Goal: Task Accomplishment & Management: Use online tool/utility

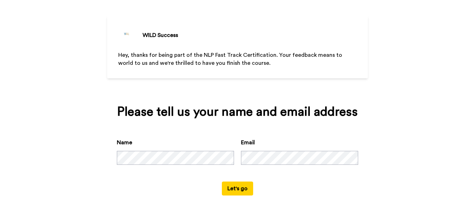
click at [241, 188] on button "Let's go" at bounding box center [237, 188] width 31 height 14
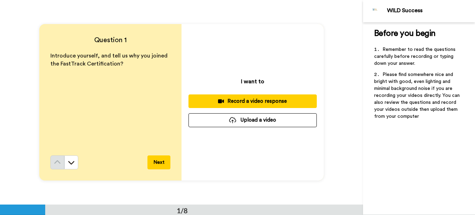
click at [265, 99] on div "Record a video response" at bounding box center [252, 100] width 117 height 7
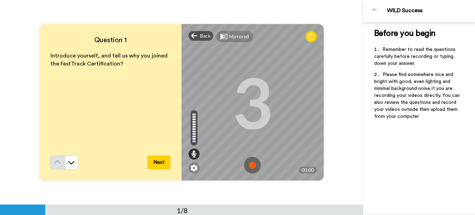
click at [251, 165] on img at bounding box center [252, 165] width 17 height 17
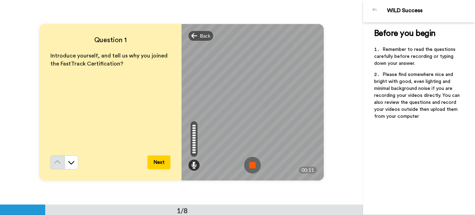
click at [253, 164] on img at bounding box center [252, 165] width 17 height 17
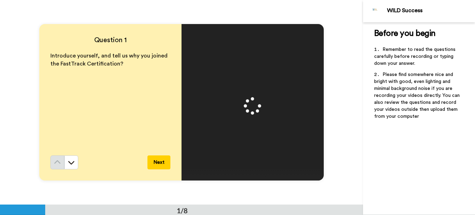
click at [160, 162] on button "Next" at bounding box center [159, 162] width 23 height 14
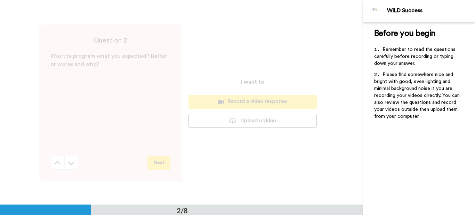
scroll to position [204, 0]
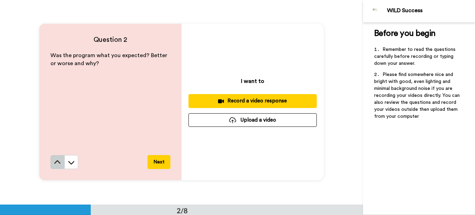
click at [55, 160] on icon at bounding box center [57, 162] width 7 height 7
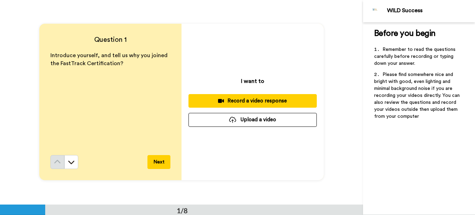
scroll to position [0, 0]
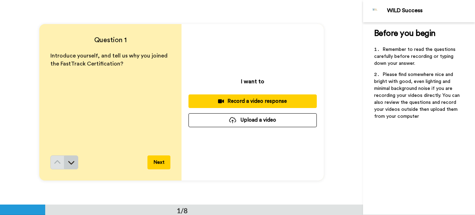
click at [74, 163] on button at bounding box center [71, 162] width 14 height 14
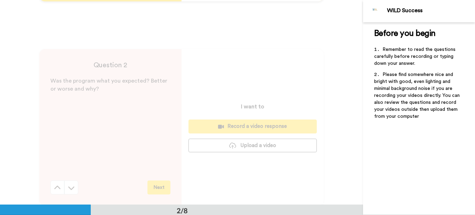
scroll to position [204, 0]
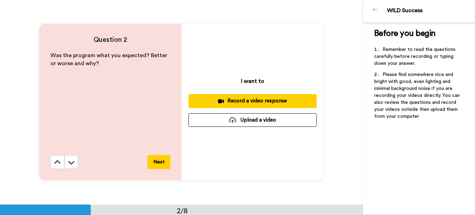
click at [250, 98] on div "Record a video response" at bounding box center [252, 100] width 117 height 7
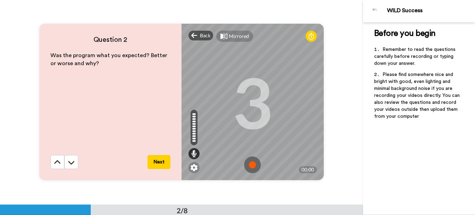
click at [157, 160] on button "Next" at bounding box center [159, 162] width 23 height 14
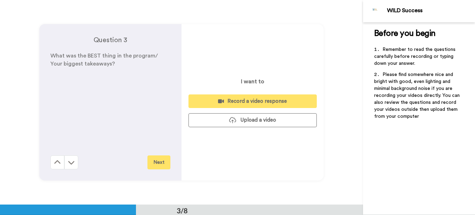
scroll to position [409, 0]
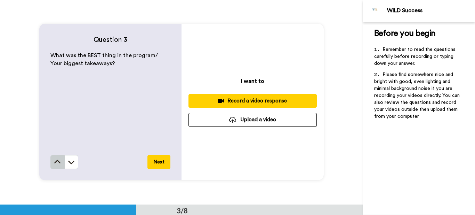
click at [60, 159] on button at bounding box center [57, 162] width 14 height 14
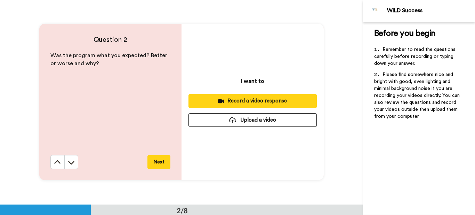
scroll to position [204, 0]
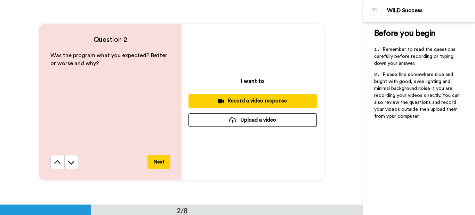
click at [251, 101] on div "Record a video response" at bounding box center [252, 100] width 117 height 7
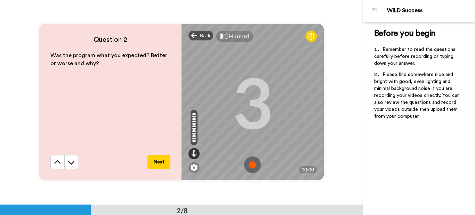
click at [162, 165] on button "Next" at bounding box center [159, 162] width 23 height 14
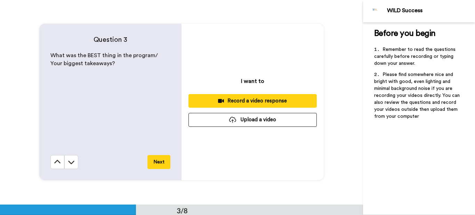
scroll to position [409, 0]
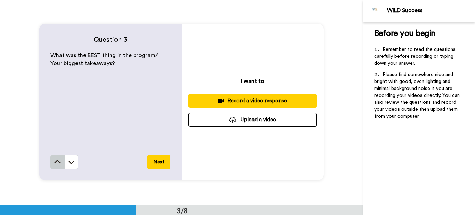
click at [57, 158] on icon at bounding box center [57, 161] width 7 height 7
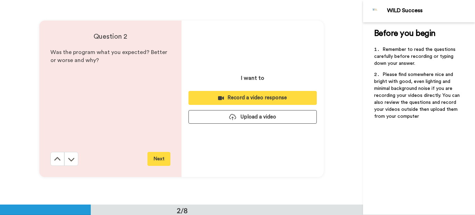
scroll to position [204, 0]
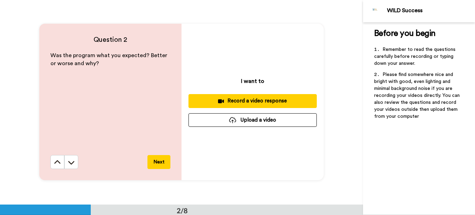
click at [259, 97] on div "Record a video response" at bounding box center [252, 100] width 117 height 7
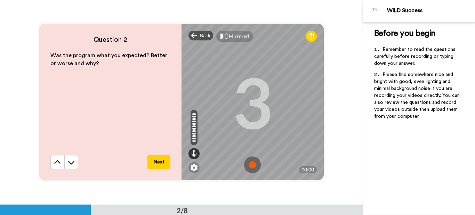
click at [251, 163] on img at bounding box center [252, 164] width 17 height 17
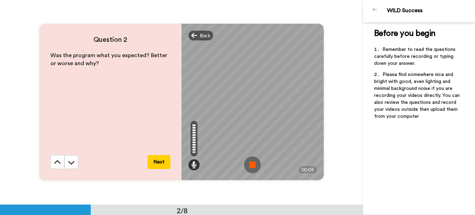
click at [252, 166] on img at bounding box center [252, 164] width 17 height 17
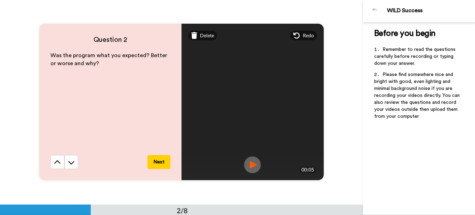
click at [157, 160] on button "Next" at bounding box center [159, 162] width 23 height 14
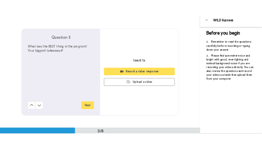
scroll to position [409, 0]
